Goal: Transaction & Acquisition: Book appointment/travel/reservation

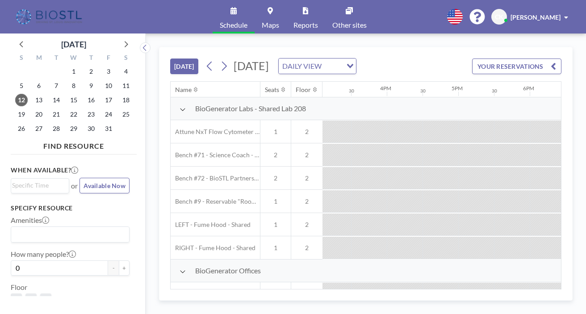
scroll to position [0, 1092]
click at [50, 94] on span "14" at bounding box center [56, 100] width 13 height 13
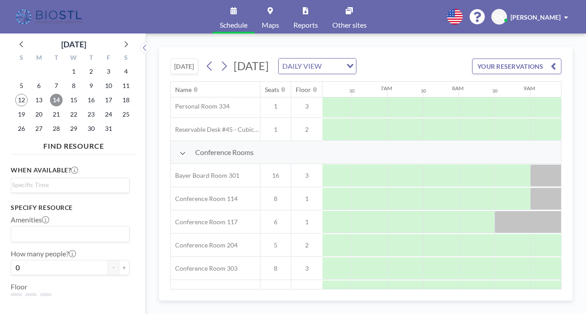
scroll to position [184, 436]
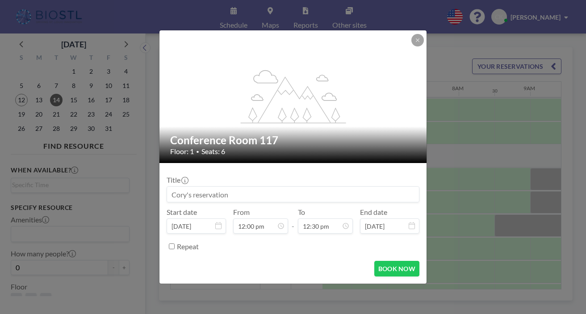
scroll to position [357, 0]
click at [412, 46] on button at bounding box center [418, 40] width 13 height 13
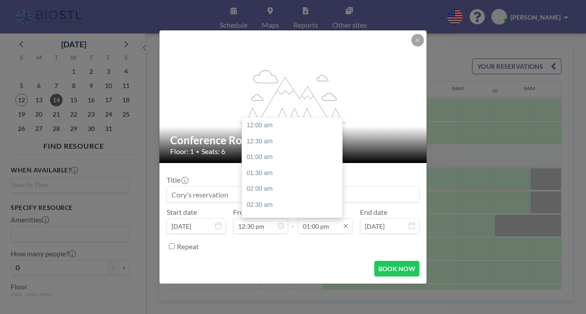
scroll to position [371, 0]
click at [318, 219] on input "01:00 pm" at bounding box center [325, 226] width 55 height 15
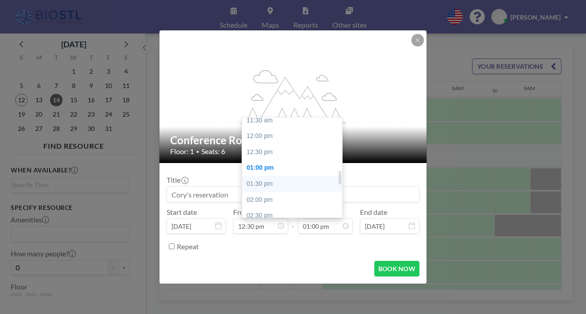
click at [270, 176] on div "01:30 pm" at bounding box center [292, 184] width 100 height 16
type input "01:30 pm"
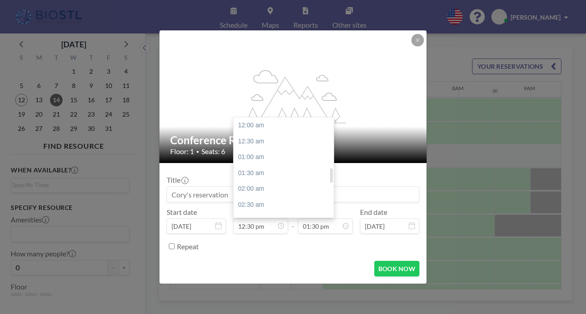
scroll to position [357, 0]
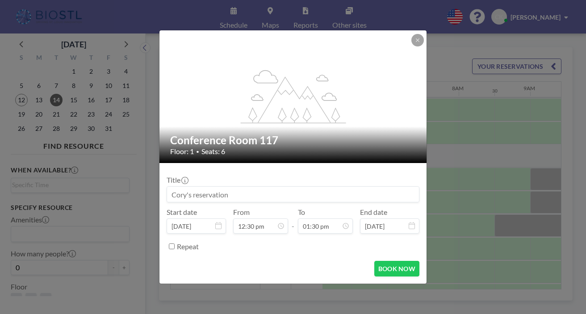
click at [238, 187] on input at bounding box center [293, 194] width 252 height 15
type input "[PERSON_NAME]"
click at [385, 241] on form "Title [PERSON_NAME] Start date [DATE] From 12:30 pm - To 01:30 pm End date [DAT…" at bounding box center [293, 223] width 267 height 121
click at [385, 261] on button "BOOK NOW" at bounding box center [397, 269] width 45 height 16
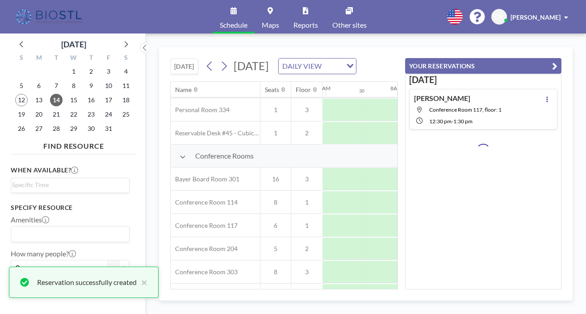
scroll to position [184, 524]
click at [558, 61] on icon "button" at bounding box center [554, 66] width 5 height 11
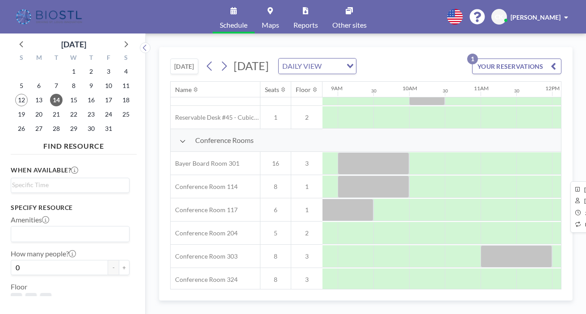
scroll to position [200, 623]
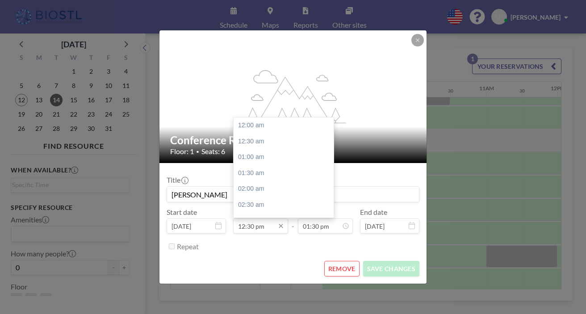
scroll to position [357, 0]
click at [269, 219] on input "12:30 pm" at bounding box center [260, 226] width 55 height 15
click at [280, 164] on div "12:00 pm" at bounding box center [284, 172] width 100 height 16
type input "12:00 pm"
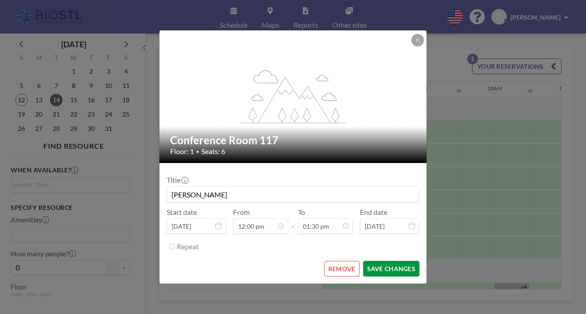
click at [370, 261] on button "SAVE CHANGES" at bounding box center [391, 269] width 56 height 16
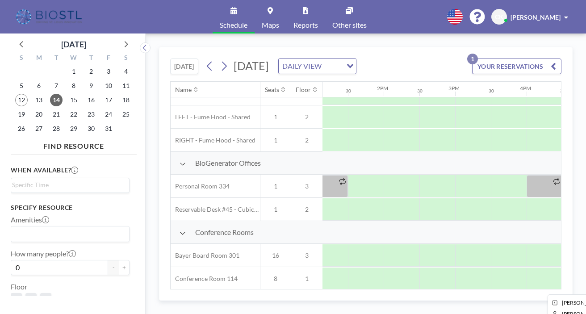
scroll to position [108, 1001]
